Goal: Entertainment & Leisure: Consume media (video, audio)

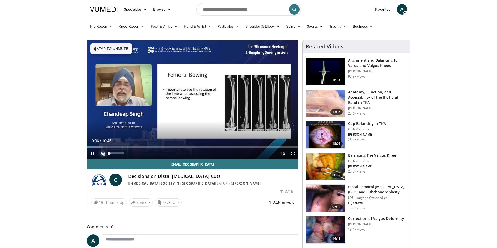
click at [101, 153] on span "Video Player" at bounding box center [103, 154] width 10 height 10
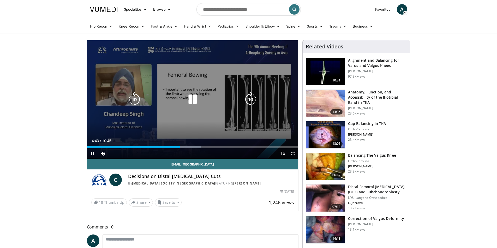
click at [193, 99] on icon "Video Player" at bounding box center [192, 99] width 15 height 15
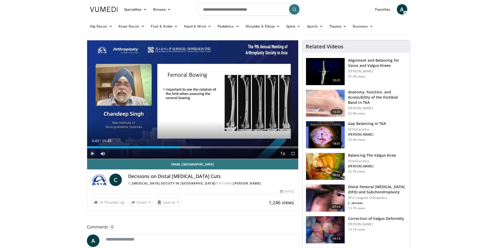
click at [93, 154] on span "Video Player" at bounding box center [92, 154] width 10 height 10
click at [93, 153] on span "Video Player" at bounding box center [92, 154] width 10 height 10
